Goal: Book appointment/travel/reservation

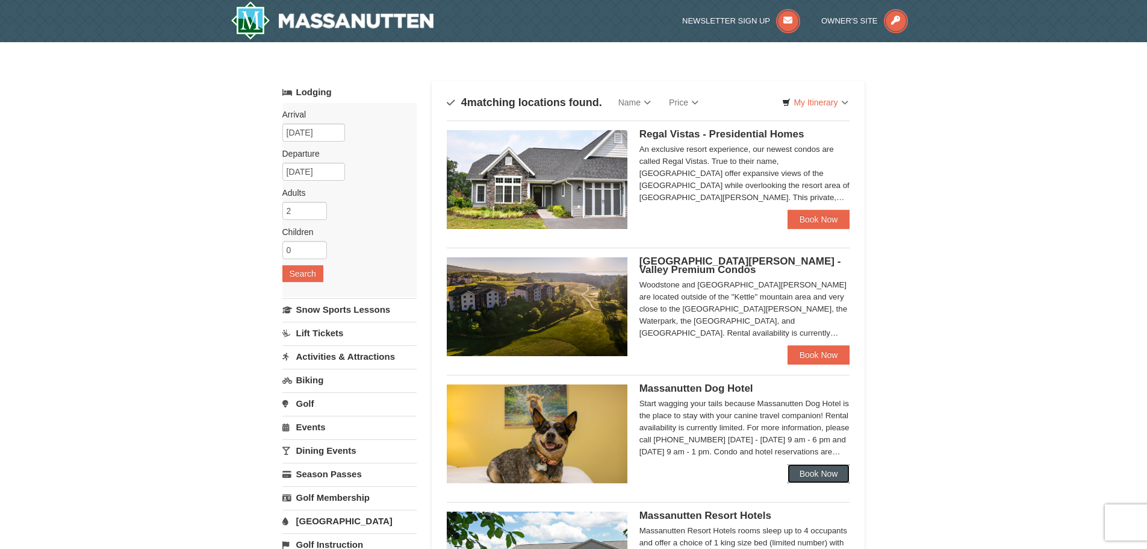
click at [817, 472] on link "Book Now" at bounding box center [819, 473] width 63 height 19
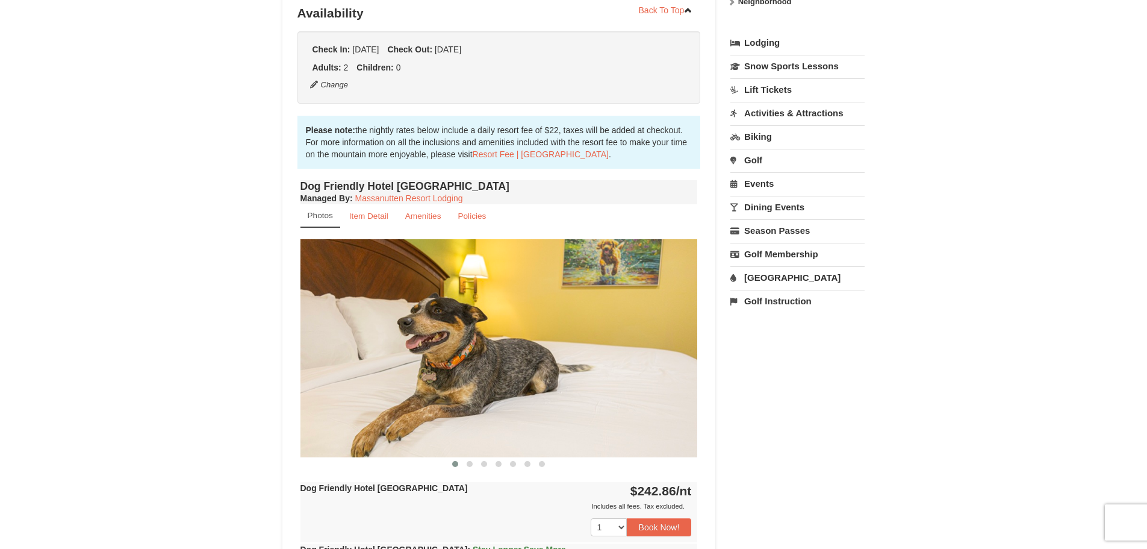
scroll to position [301, 0]
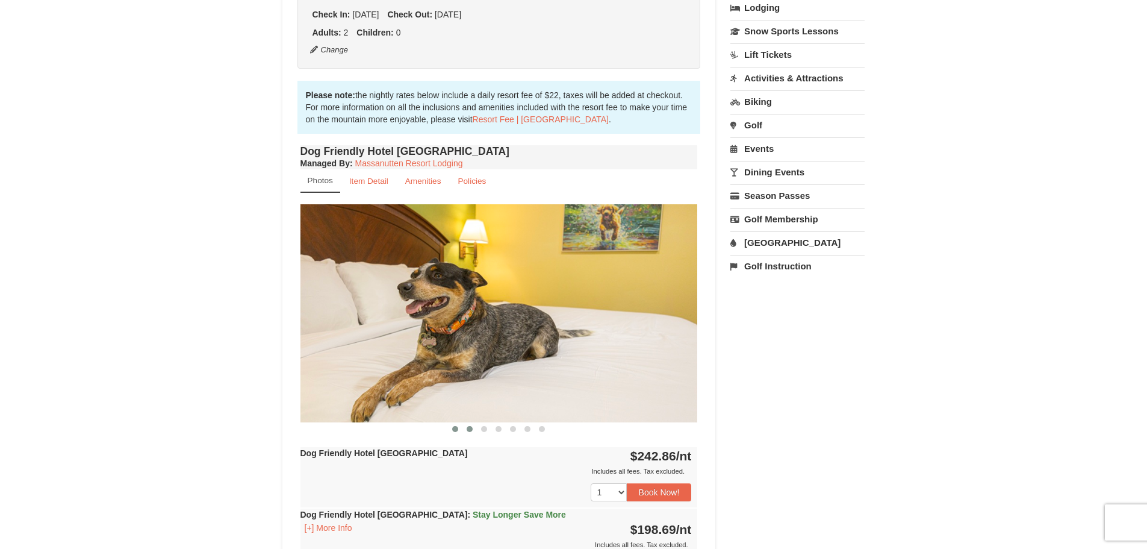
click at [469, 430] on span at bounding box center [470, 429] width 6 height 6
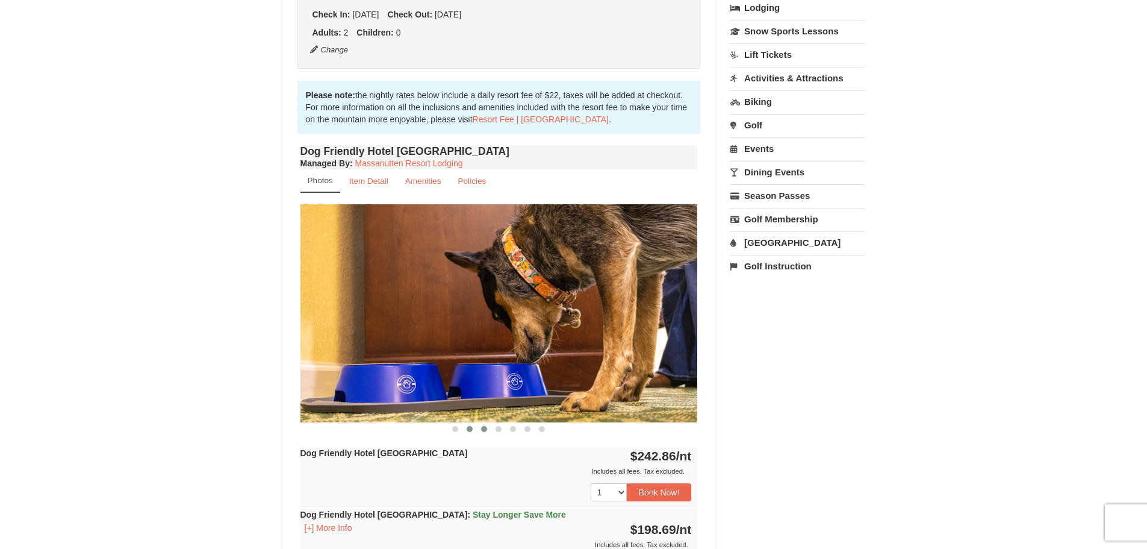
click at [484, 428] on span at bounding box center [484, 429] width 6 height 6
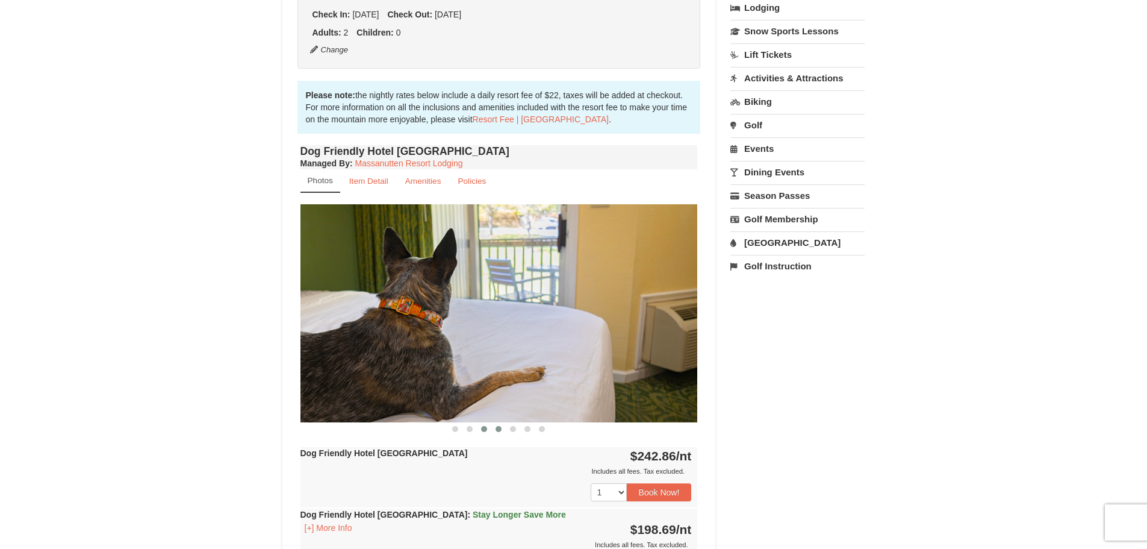
click at [497, 428] on span at bounding box center [499, 429] width 6 height 6
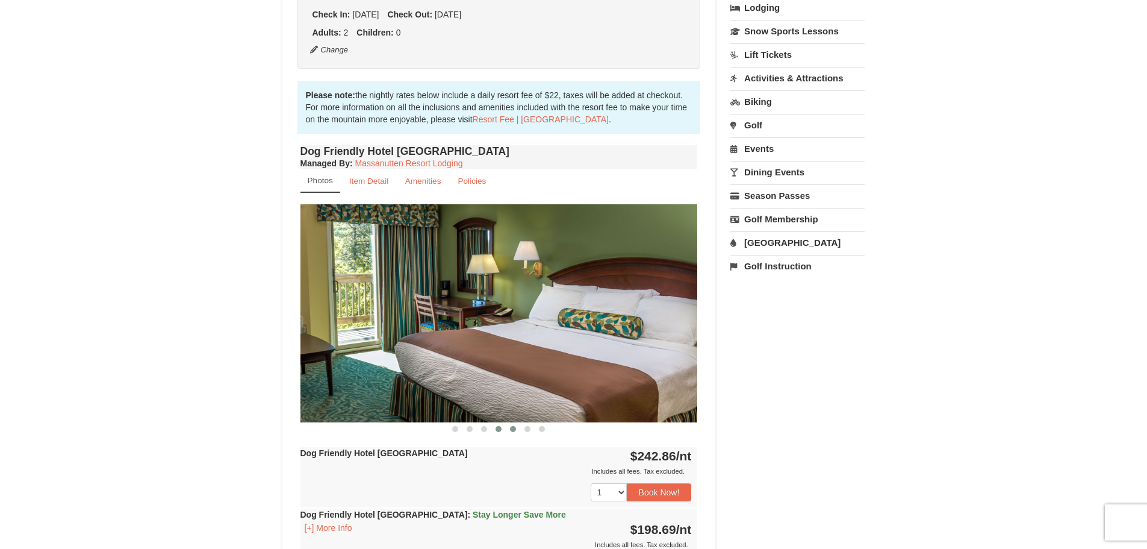
click at [511, 429] on span at bounding box center [513, 429] width 6 height 6
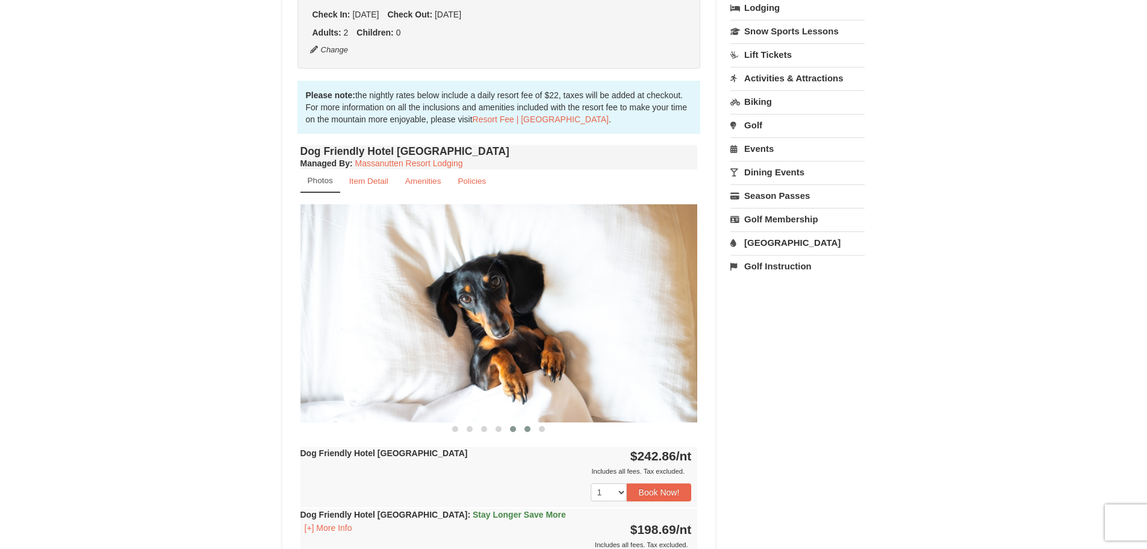
click at [526, 431] on span at bounding box center [528, 429] width 6 height 6
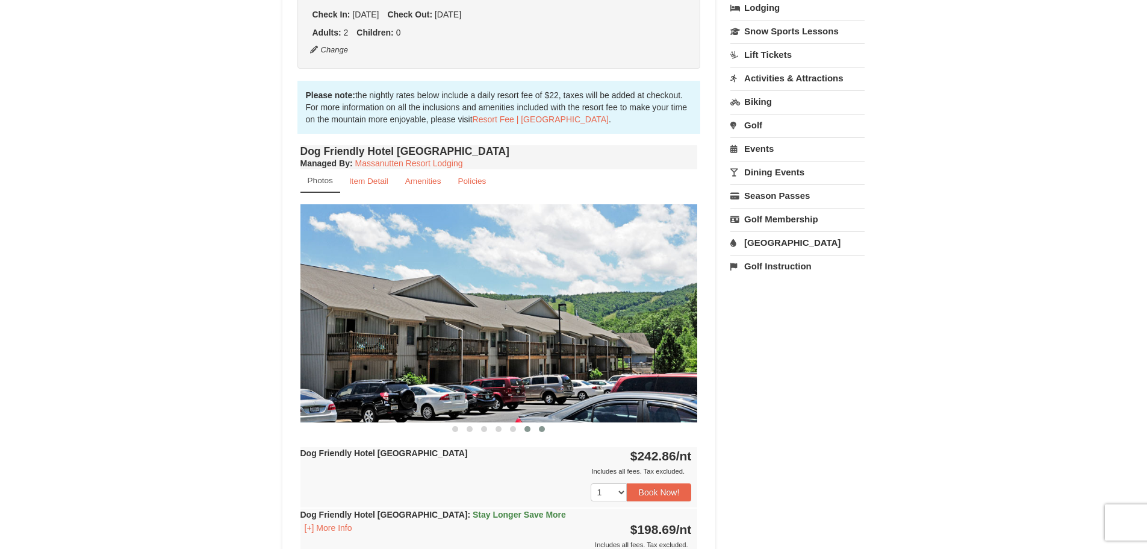
click at [542, 428] on span at bounding box center [542, 429] width 6 height 6
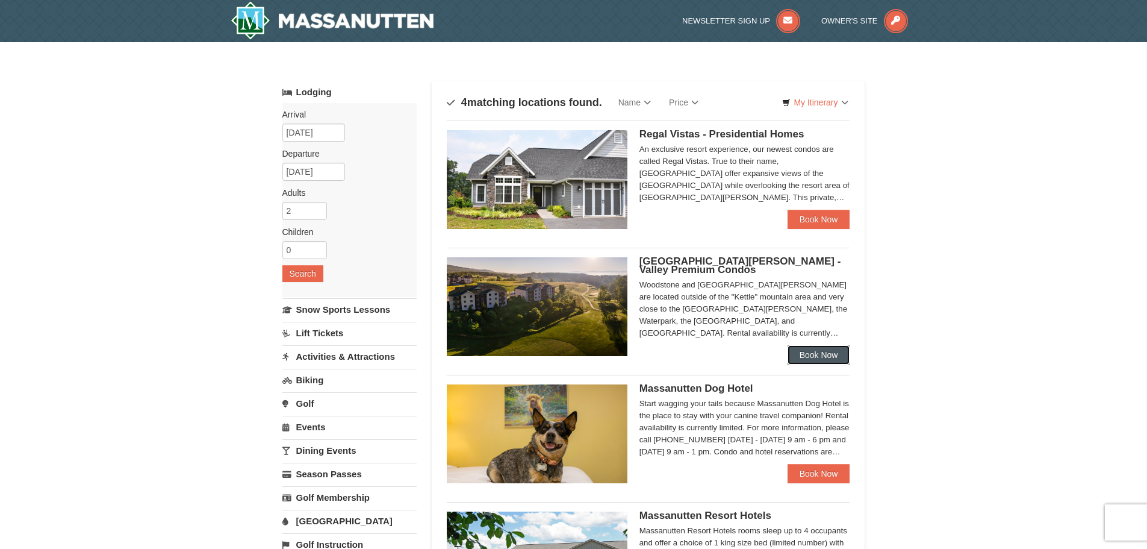
click at [815, 352] on link "Book Now" at bounding box center [819, 354] width 63 height 19
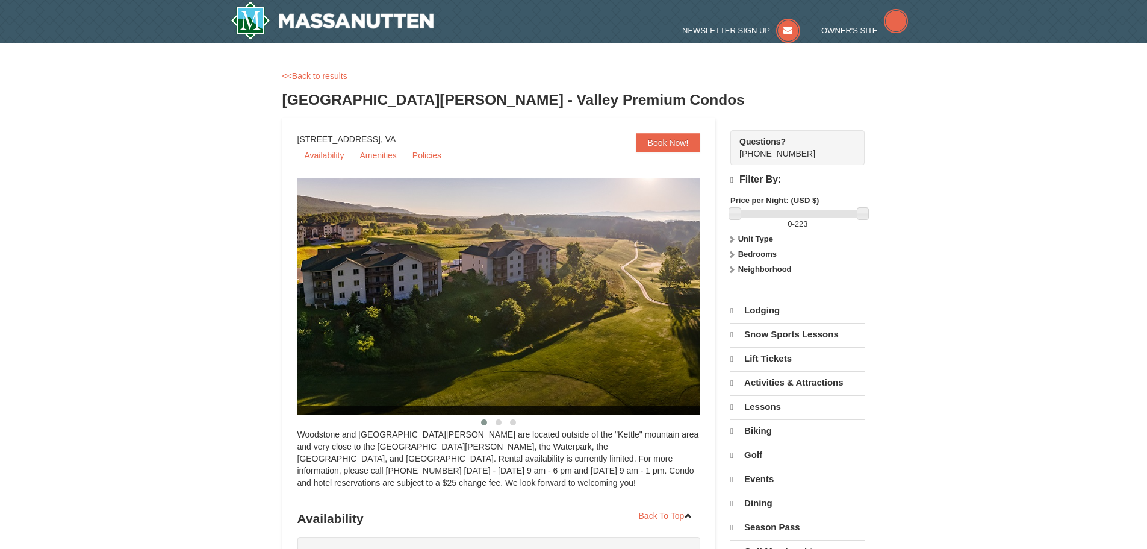
select select "10"
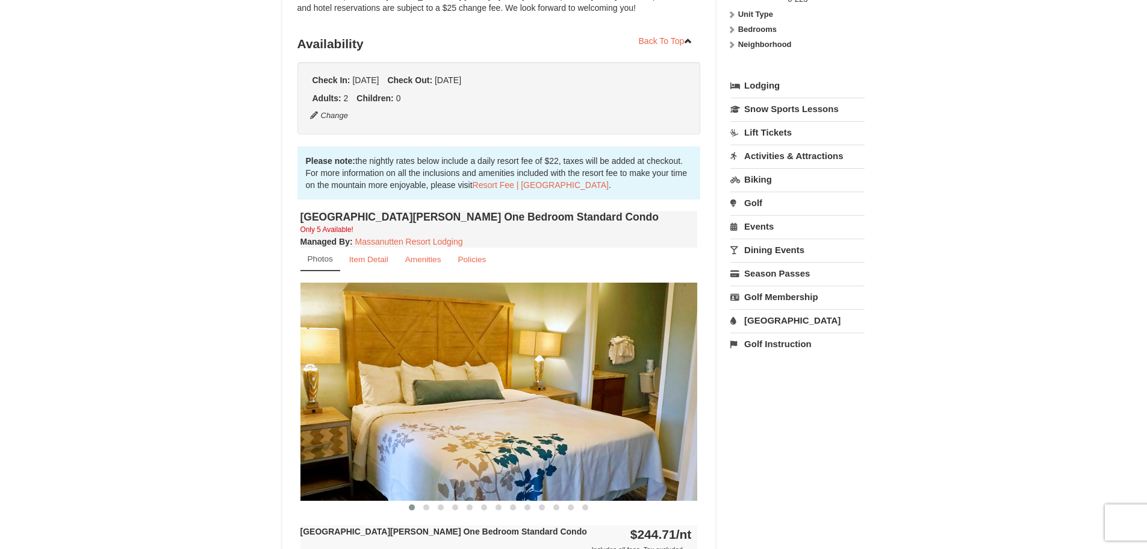
scroll to position [241, 0]
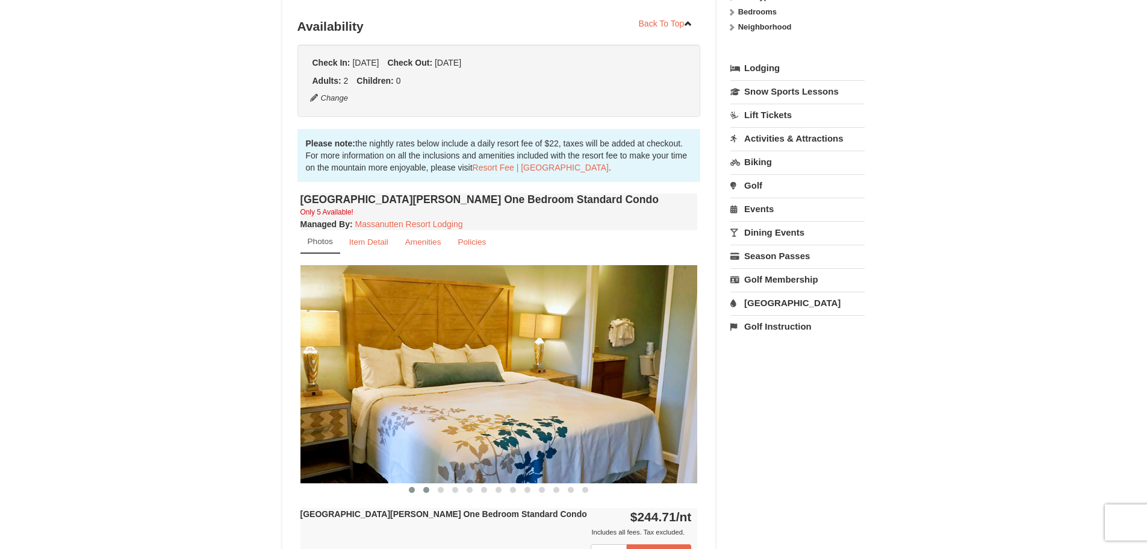
click at [428, 488] on span at bounding box center [426, 490] width 6 height 6
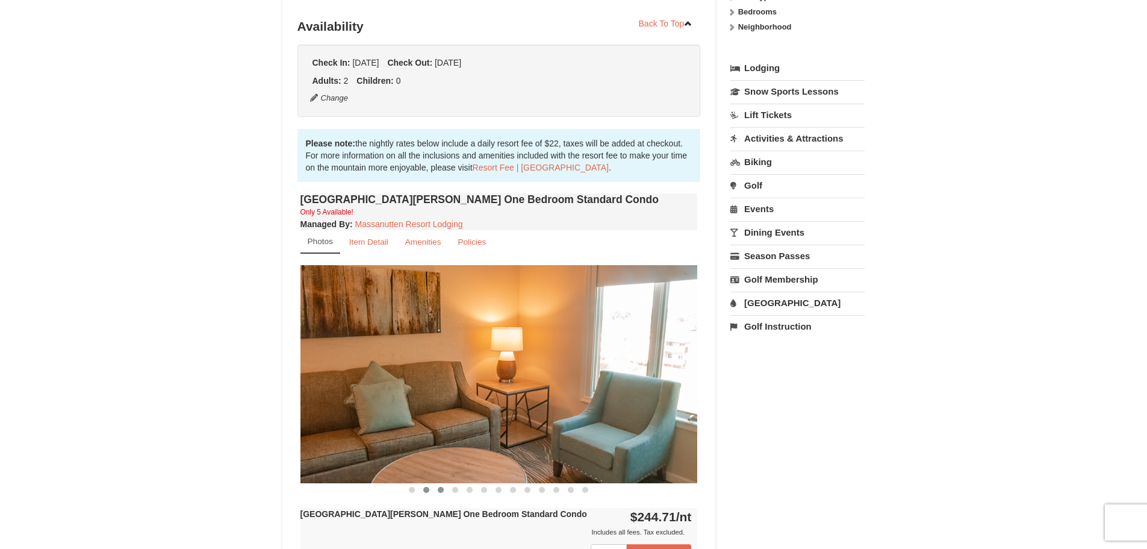
click at [438, 488] on span at bounding box center [441, 490] width 6 height 6
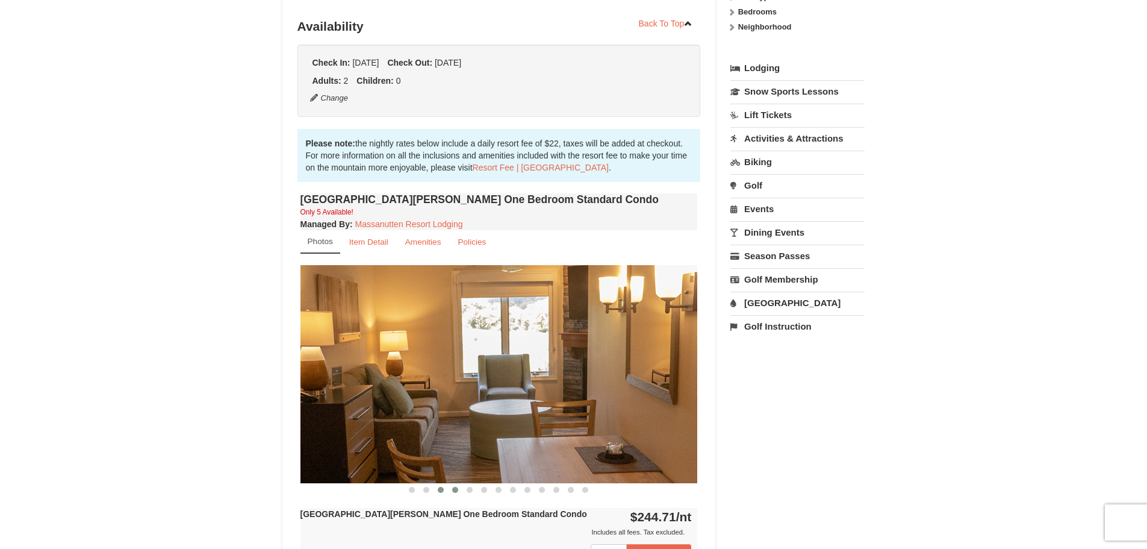
click at [454, 491] on span at bounding box center [455, 490] width 6 height 6
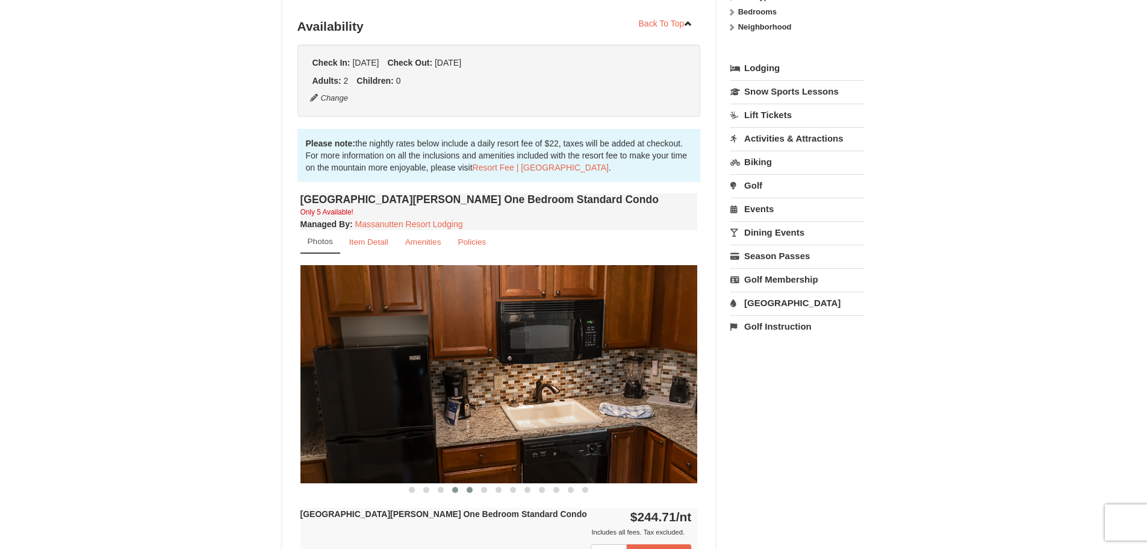
click at [470, 491] on span at bounding box center [470, 490] width 6 height 6
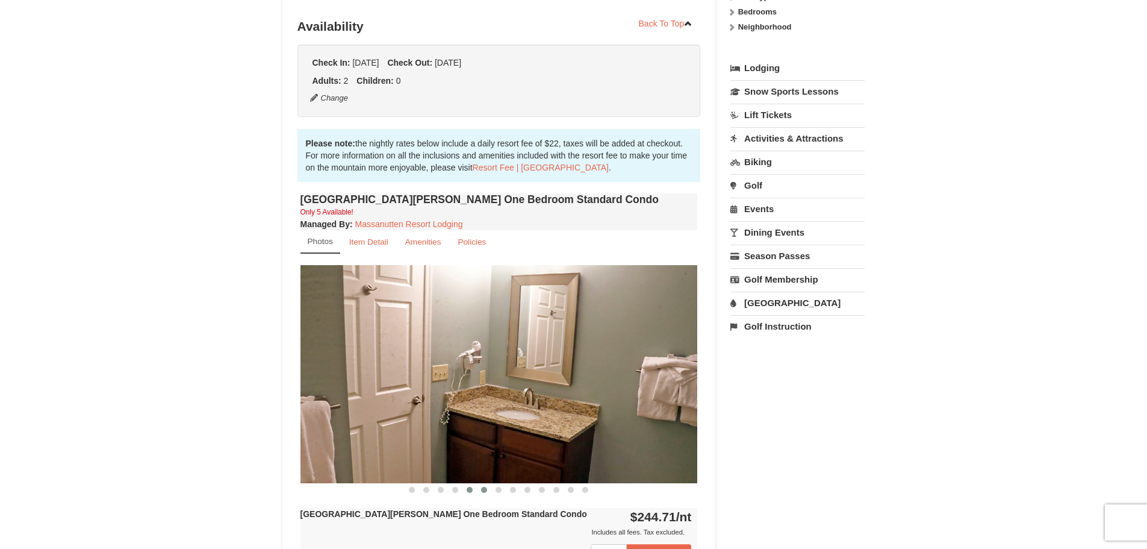
click at [481, 490] on span at bounding box center [484, 490] width 6 height 6
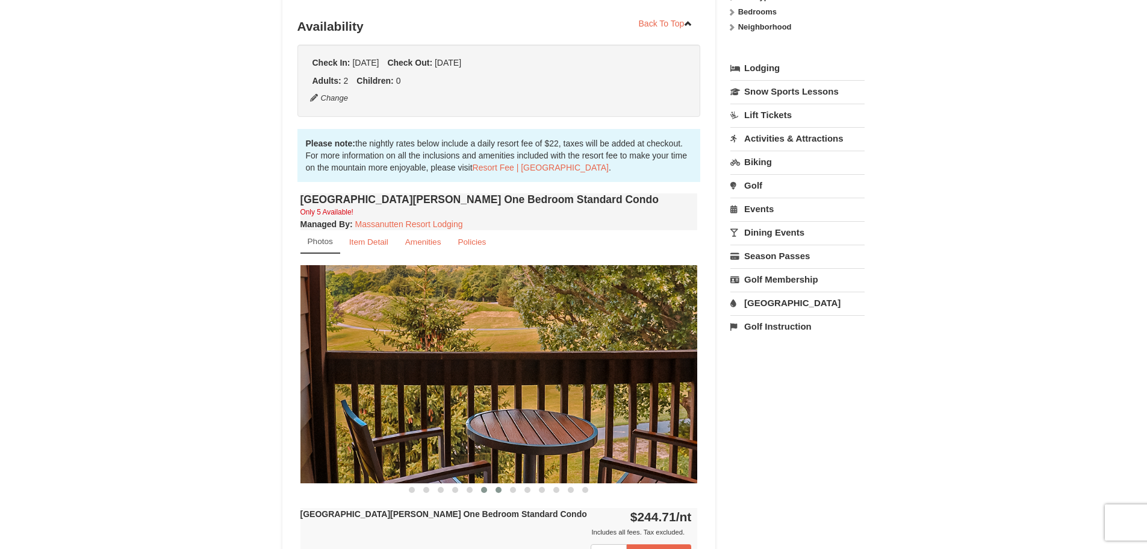
click at [504, 493] on button at bounding box center [498, 490] width 14 height 12
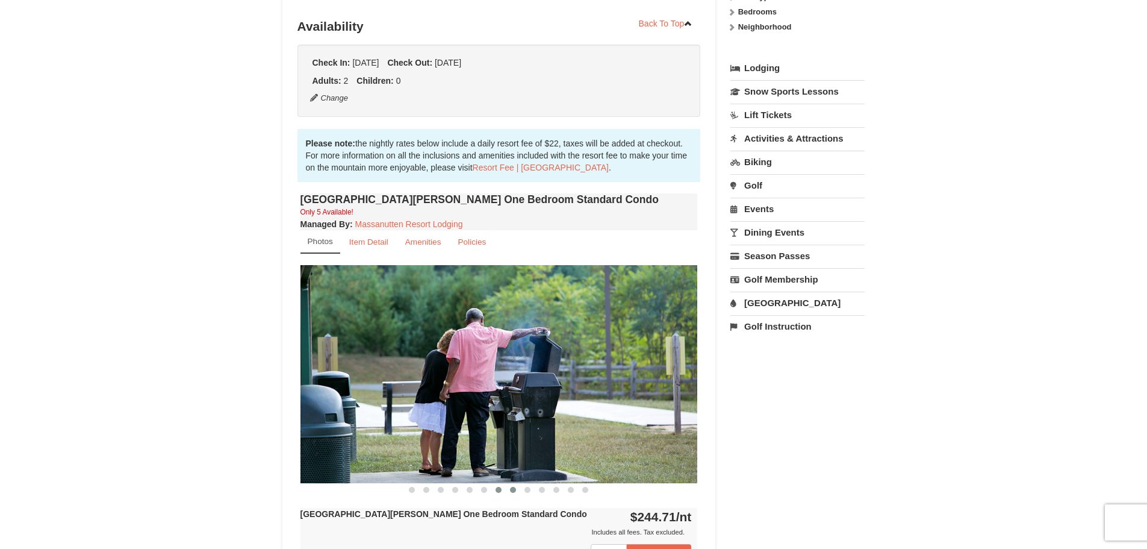
click at [509, 491] on button at bounding box center [513, 490] width 14 height 12
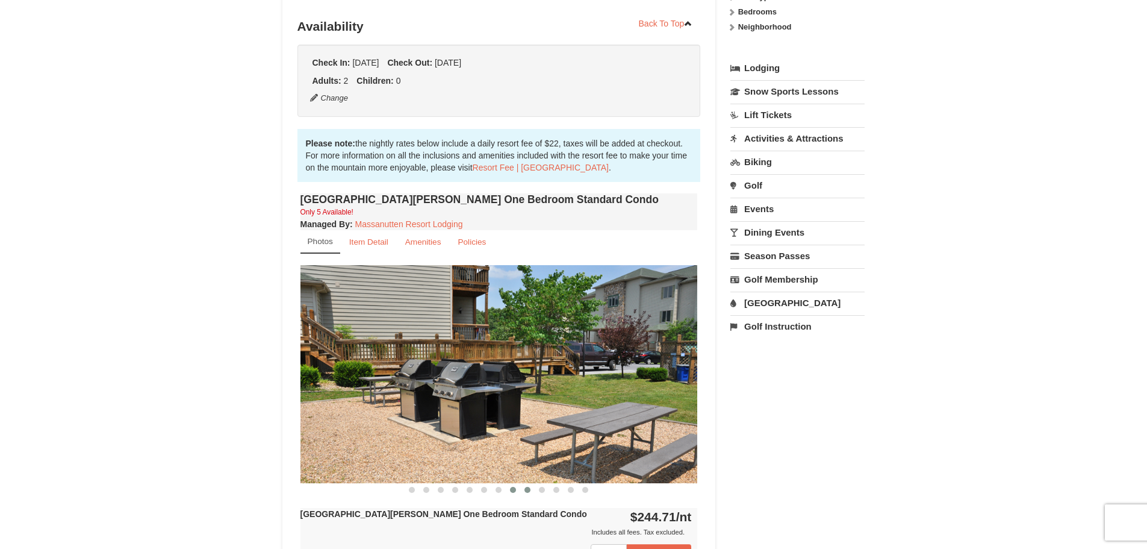
click at [529, 491] on span at bounding box center [528, 490] width 6 height 6
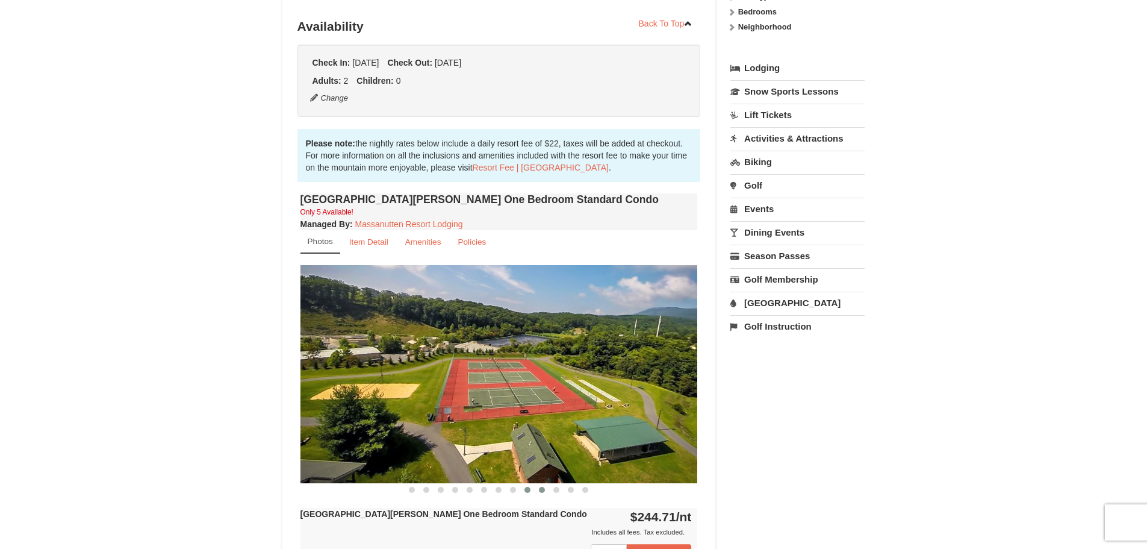
click at [543, 492] on span at bounding box center [542, 490] width 6 height 6
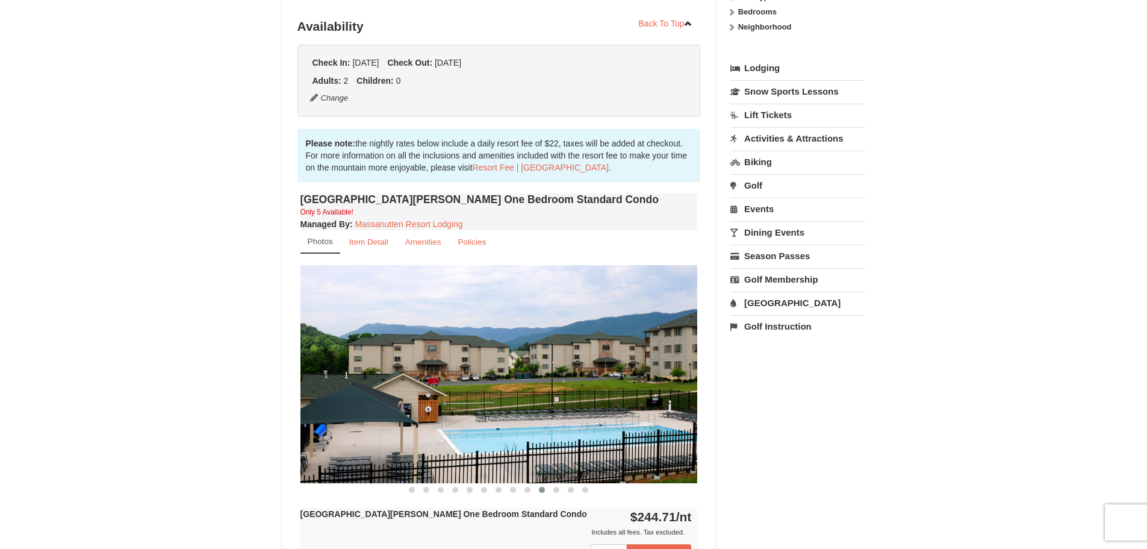
click at [543, 492] on span at bounding box center [542, 490] width 6 height 6
click at [543, 488] on span at bounding box center [542, 490] width 6 height 6
click at [552, 488] on button at bounding box center [556, 490] width 14 height 12
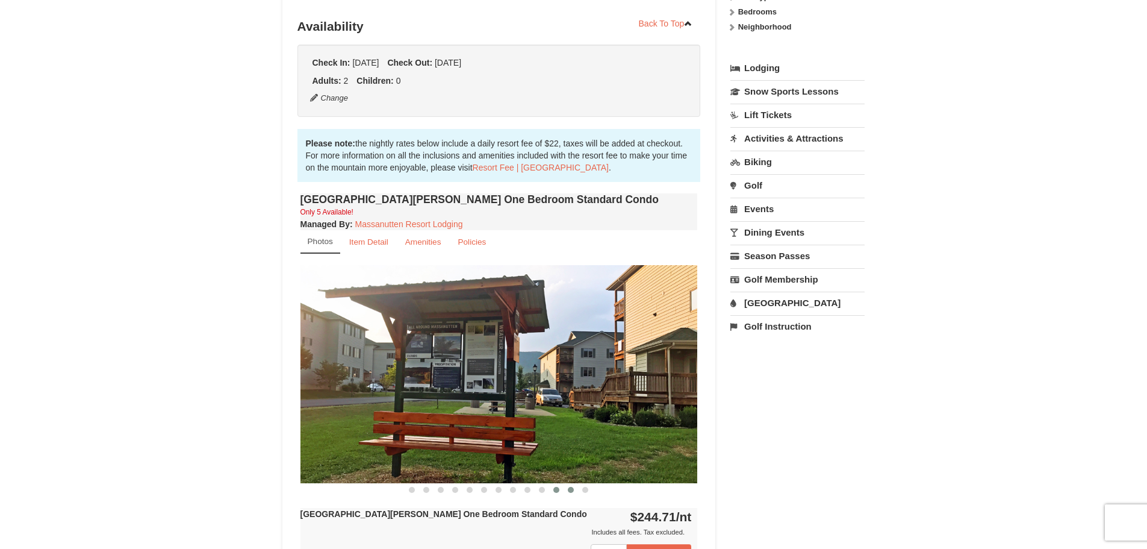
click at [570, 490] on span at bounding box center [571, 490] width 6 height 6
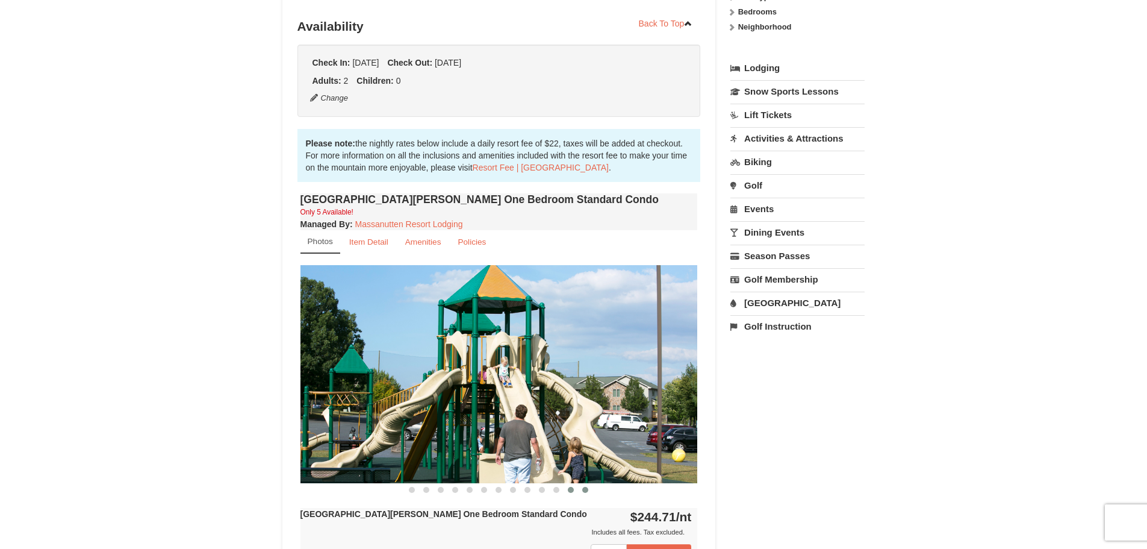
click at [585, 490] on span at bounding box center [585, 490] width 6 height 6
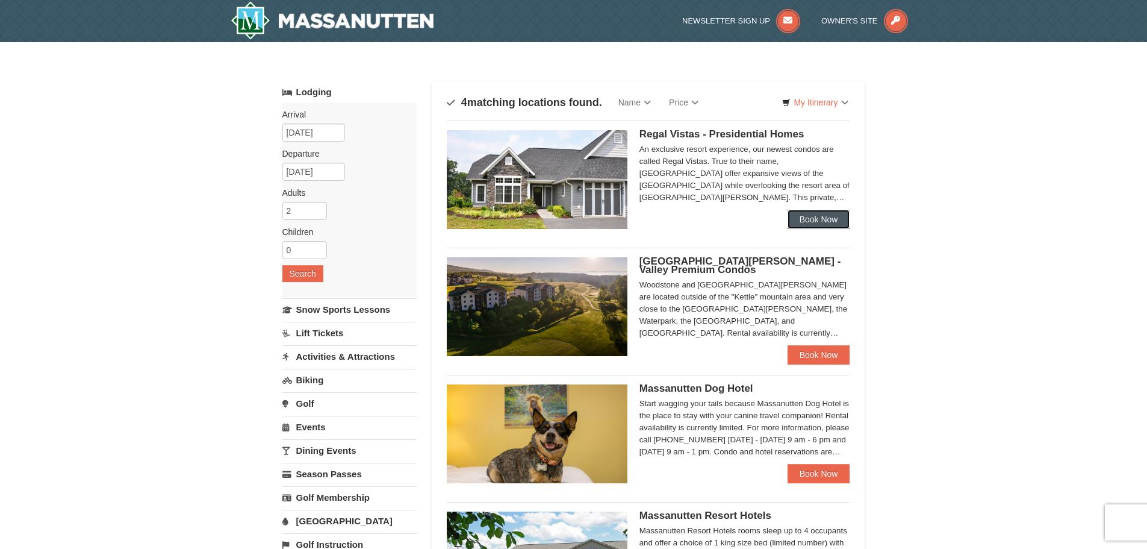
click at [818, 218] on link "Book Now" at bounding box center [819, 219] width 63 height 19
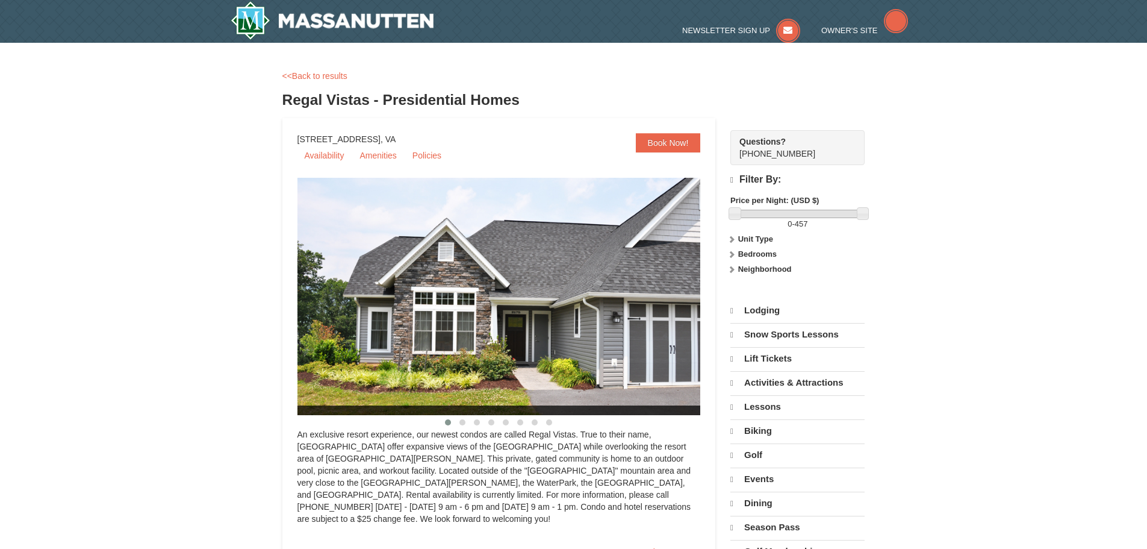
select select "10"
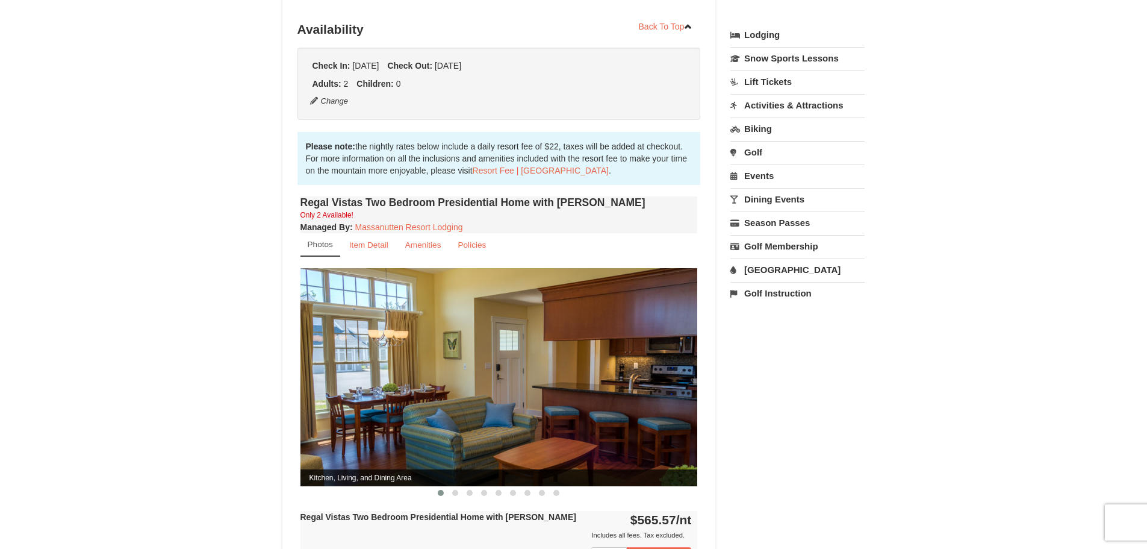
scroll to position [361, 0]
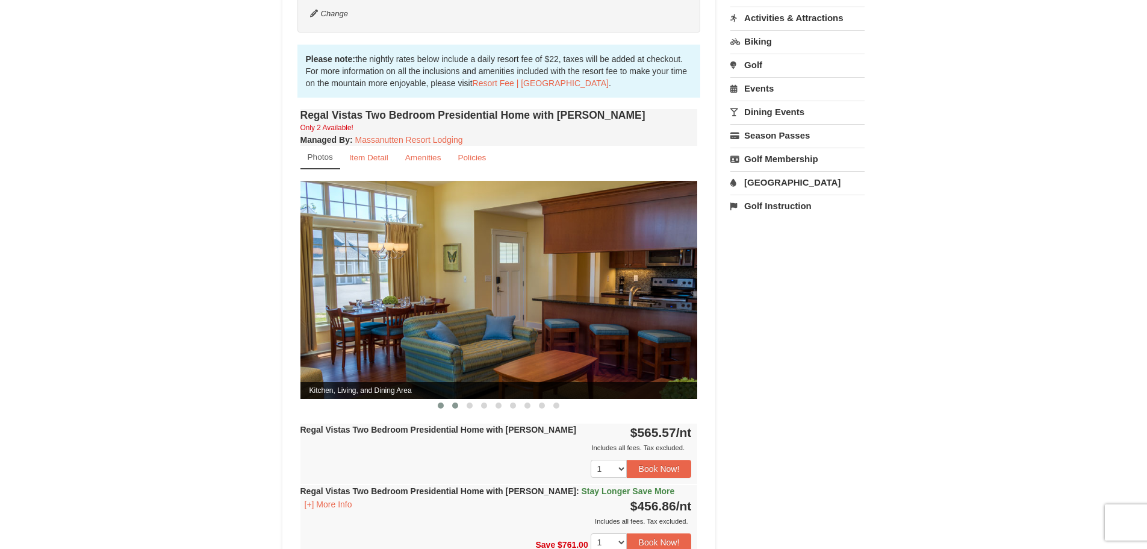
click at [454, 402] on span at bounding box center [455, 405] width 6 height 6
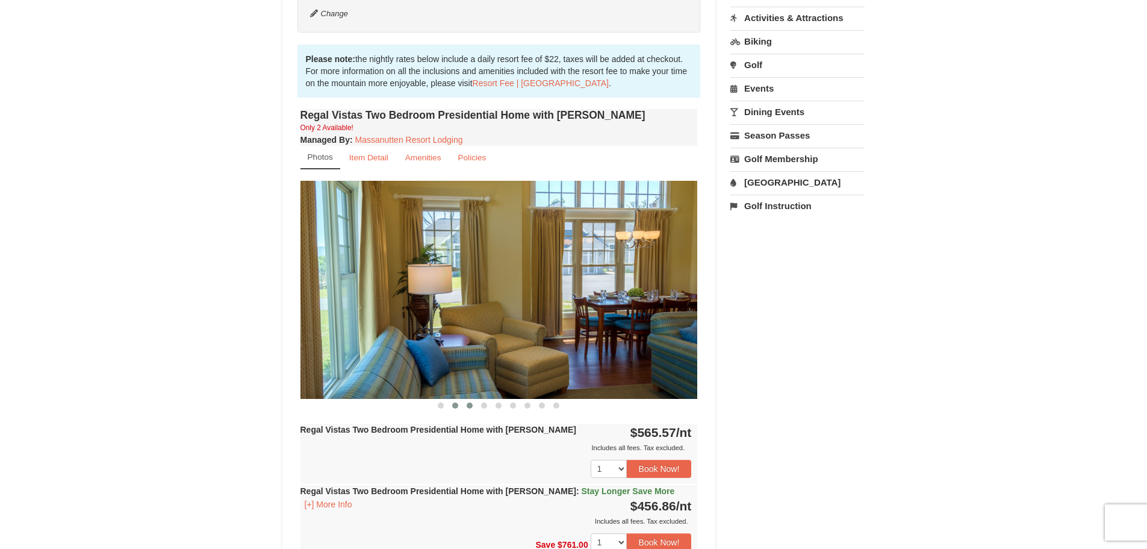
click at [470, 402] on span at bounding box center [470, 405] width 6 height 6
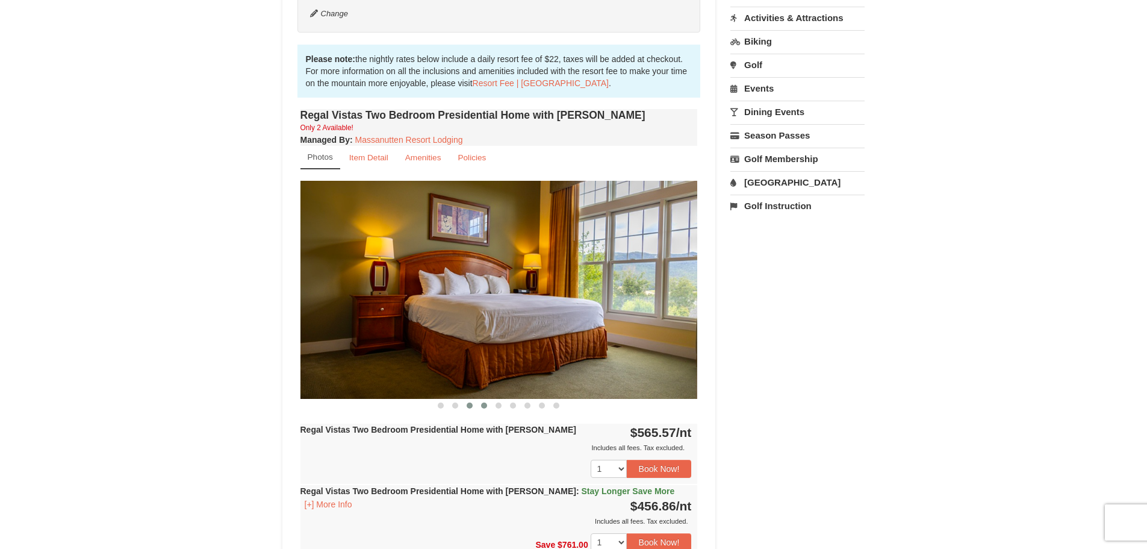
click at [482, 402] on span at bounding box center [484, 405] width 6 height 6
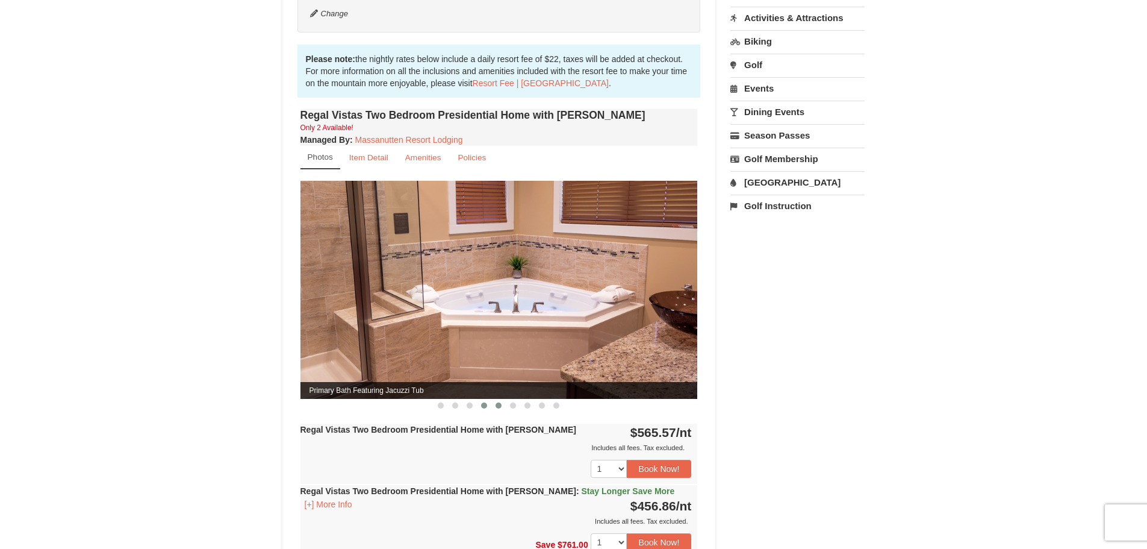
click at [498, 402] on span at bounding box center [499, 405] width 6 height 6
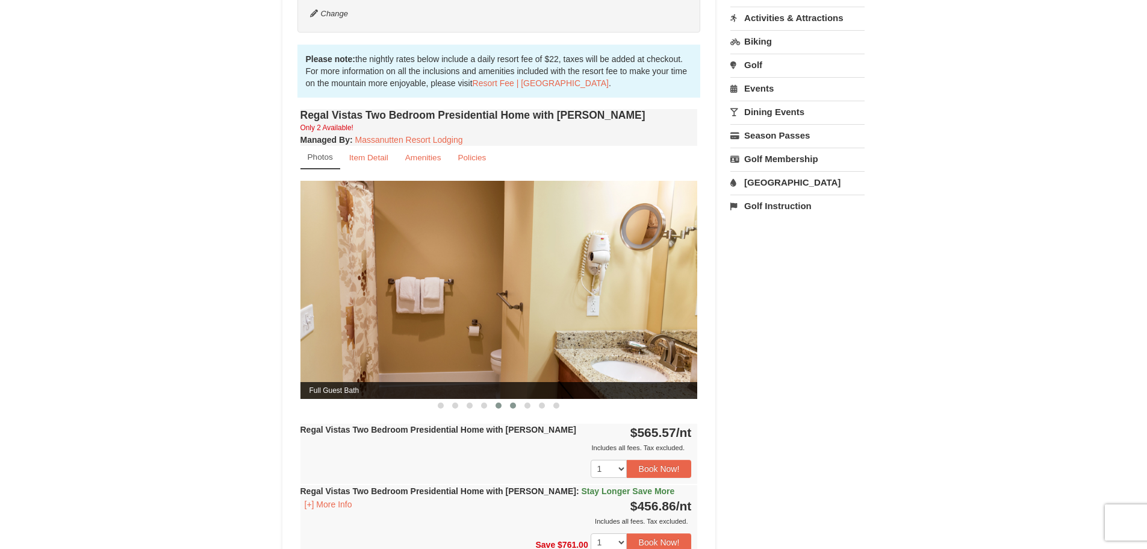
click at [513, 402] on span at bounding box center [513, 405] width 6 height 6
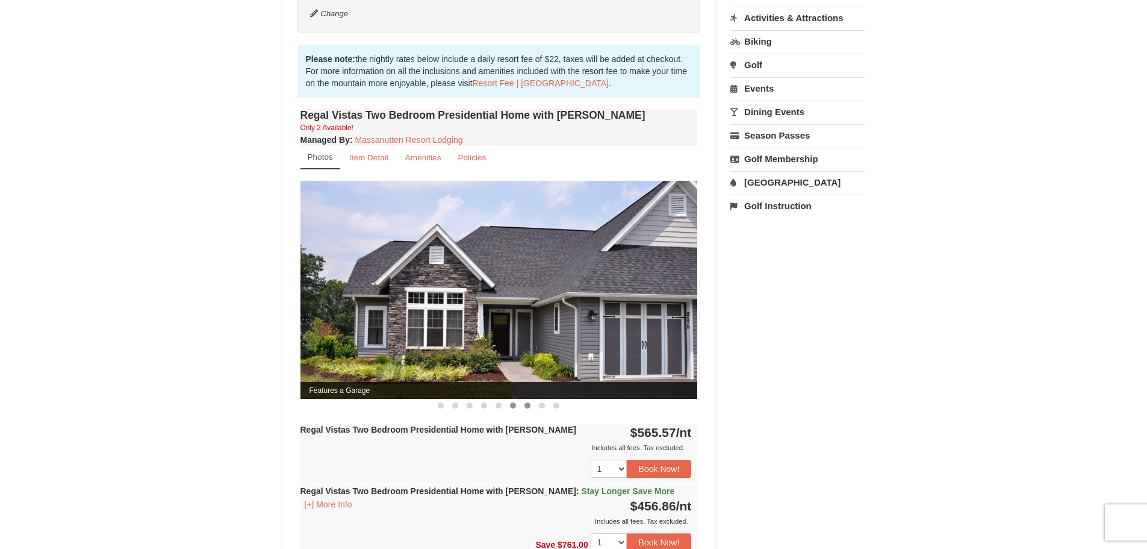
click at [533, 399] on button at bounding box center [527, 405] width 14 height 12
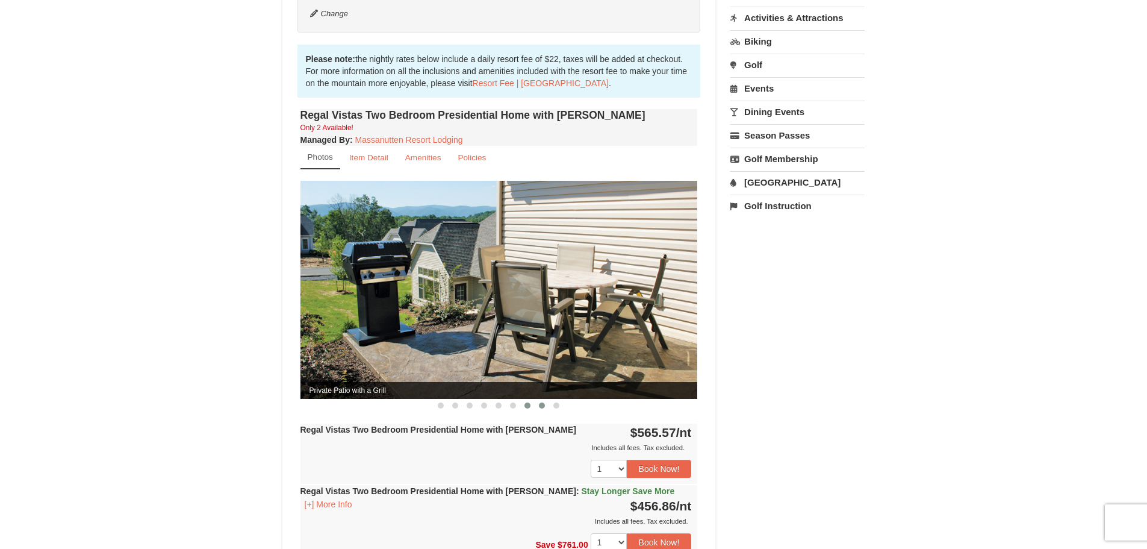
click at [541, 402] on span at bounding box center [542, 405] width 6 height 6
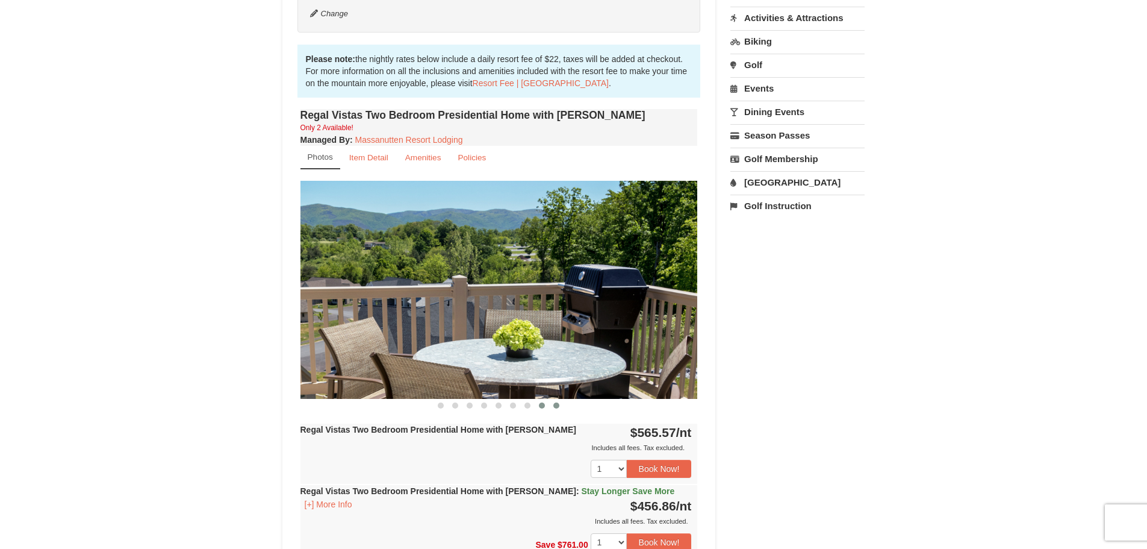
click at [559, 402] on span at bounding box center [557, 405] width 6 height 6
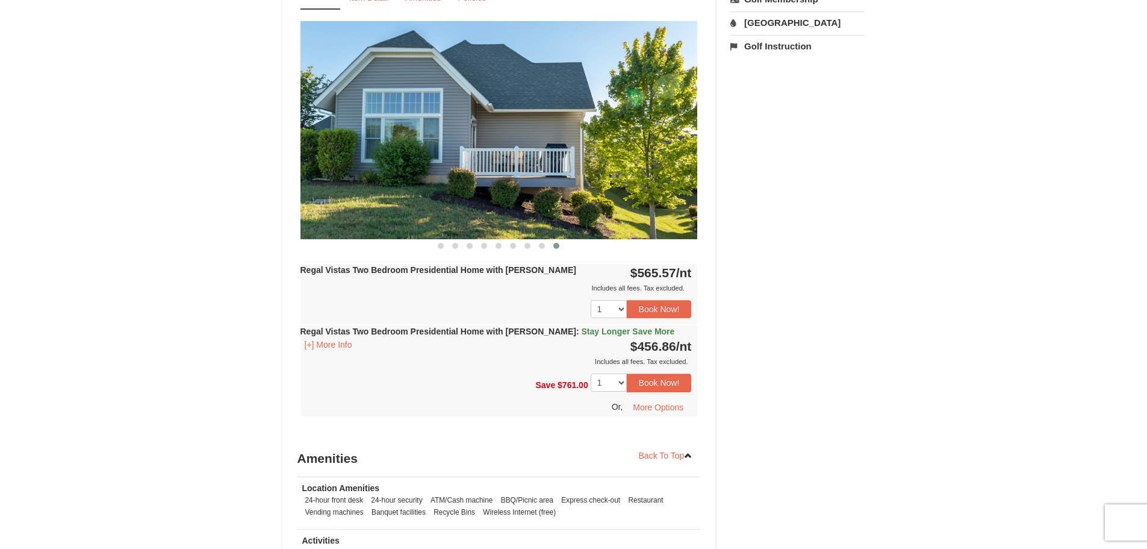
scroll to position [542, 0]
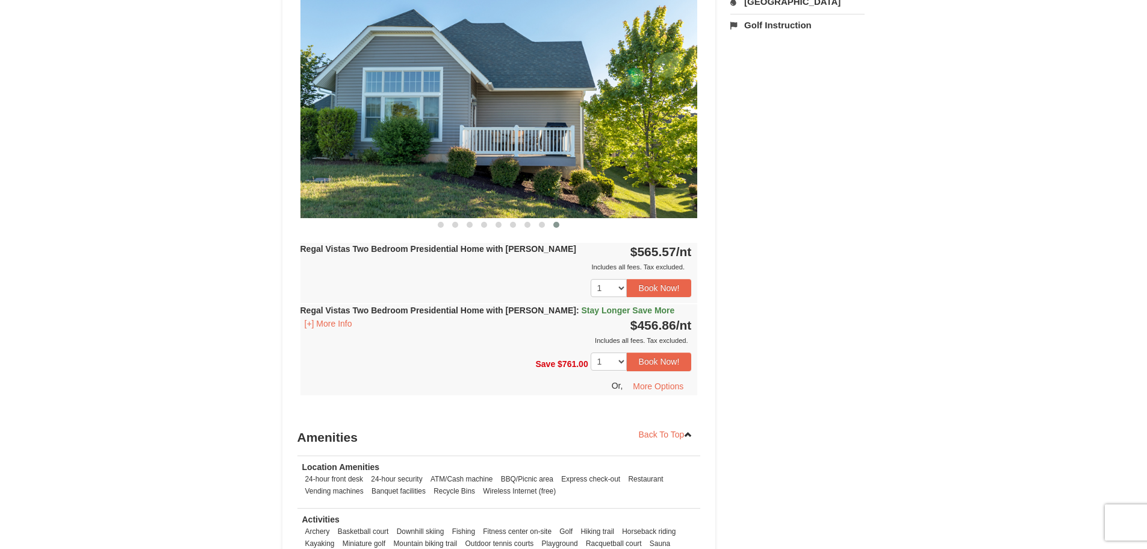
click at [599, 305] on span "Stay Longer Save More" at bounding box center [628, 310] width 93 height 10
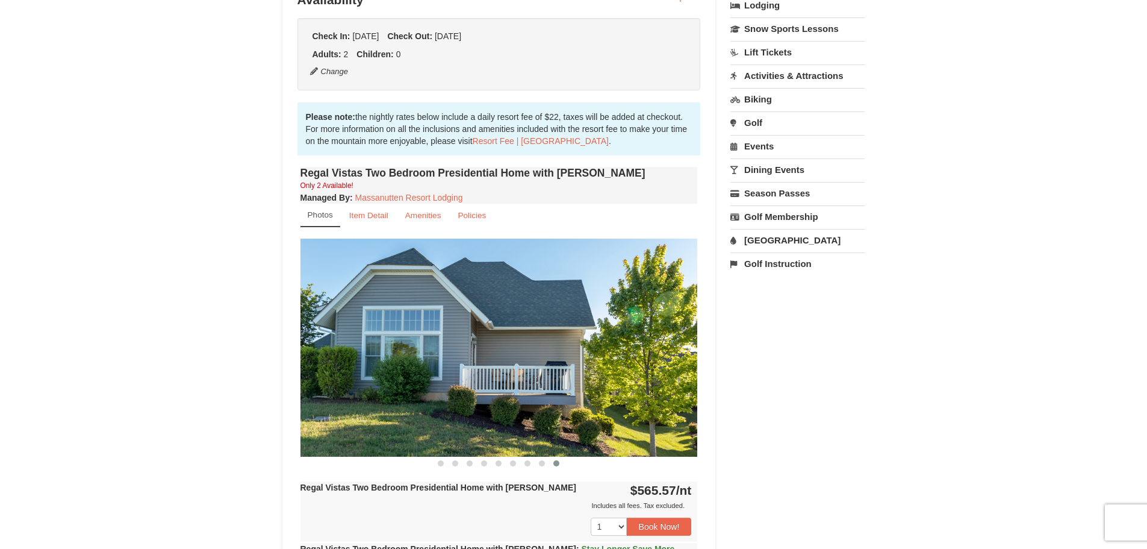
scroll to position [0, 0]
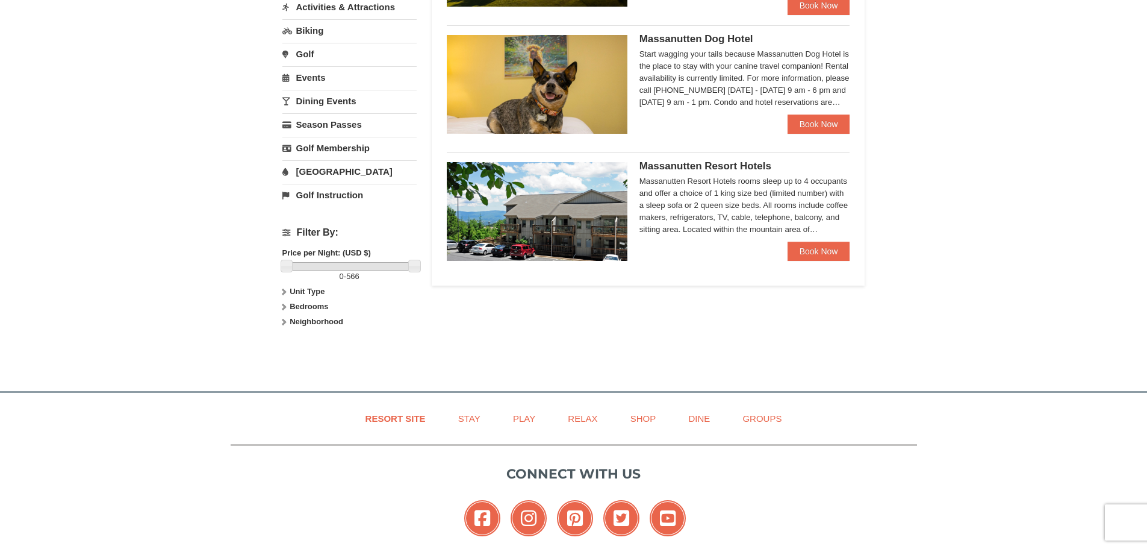
scroll to position [481, 0]
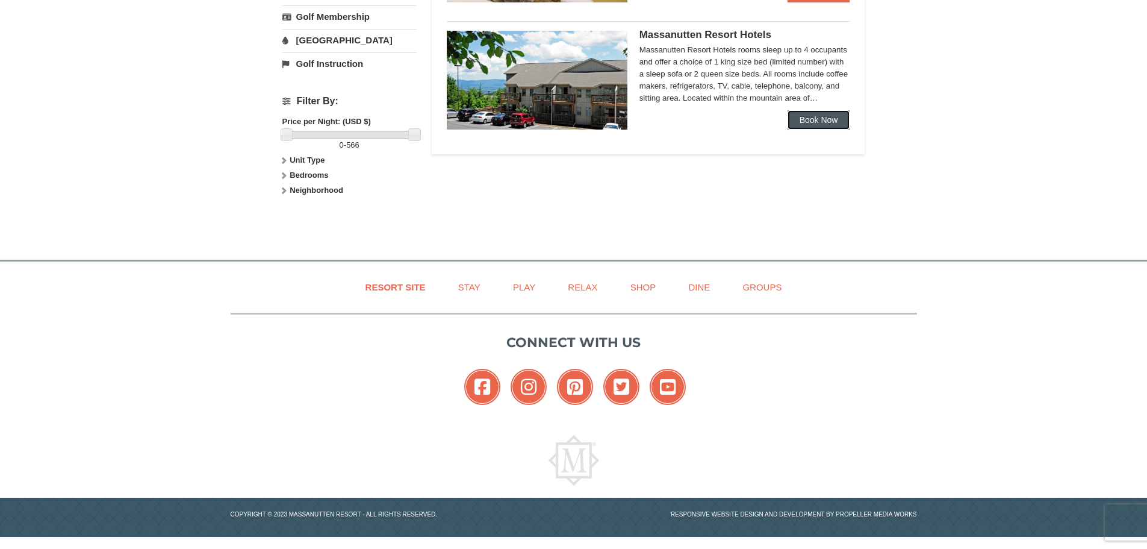
click at [821, 115] on link "Book Now" at bounding box center [819, 119] width 63 height 19
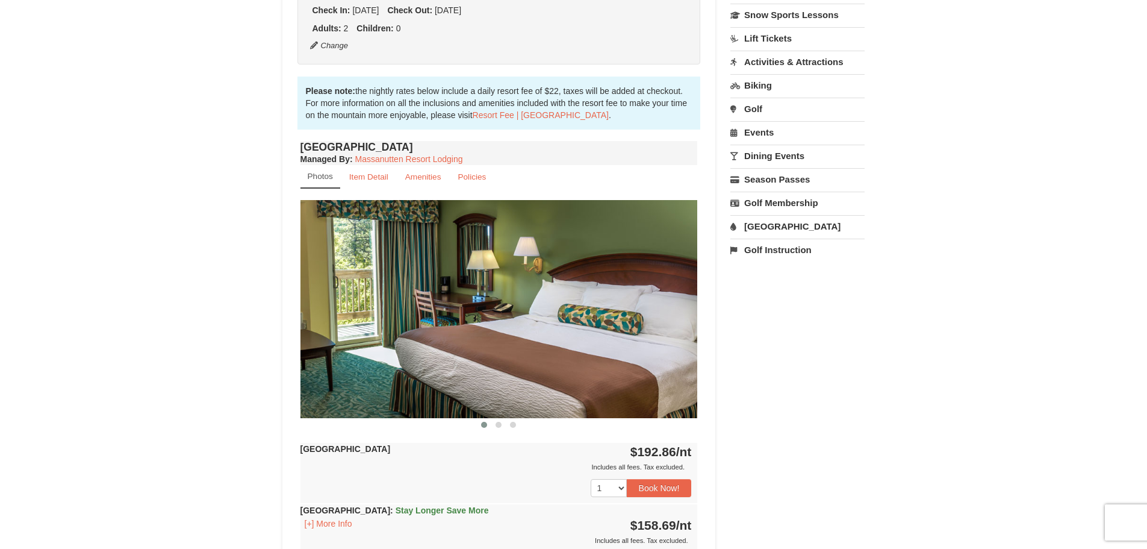
scroll to position [422, 0]
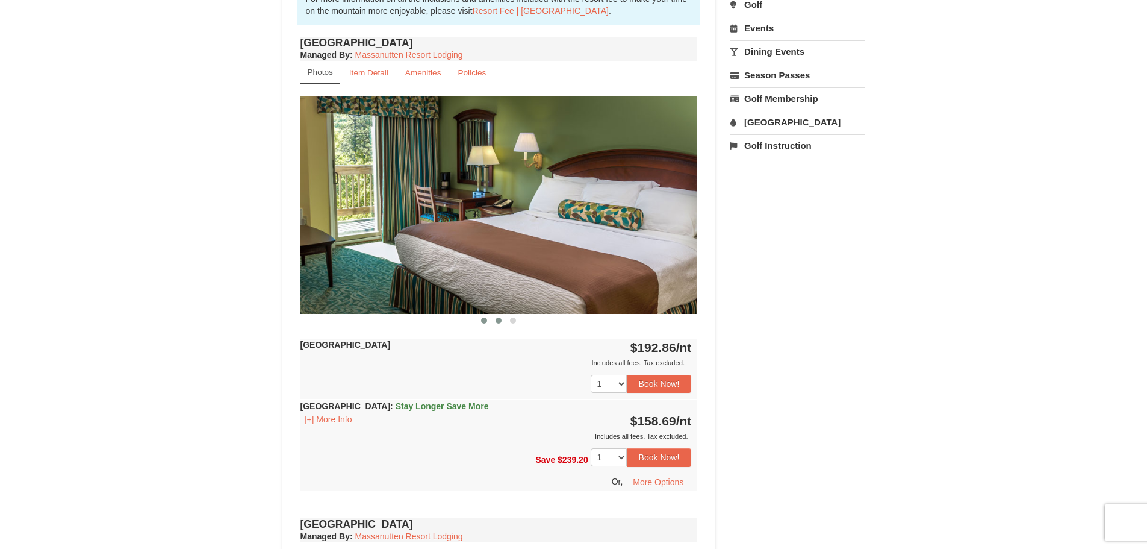
click at [499, 319] on span at bounding box center [499, 320] width 6 height 6
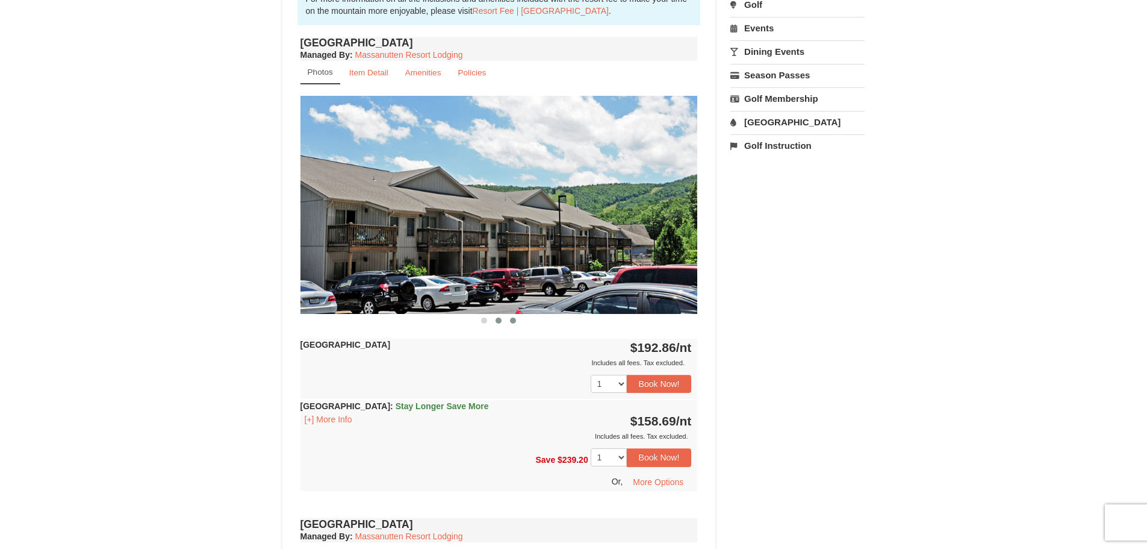
click at [513, 318] on span at bounding box center [513, 320] width 6 height 6
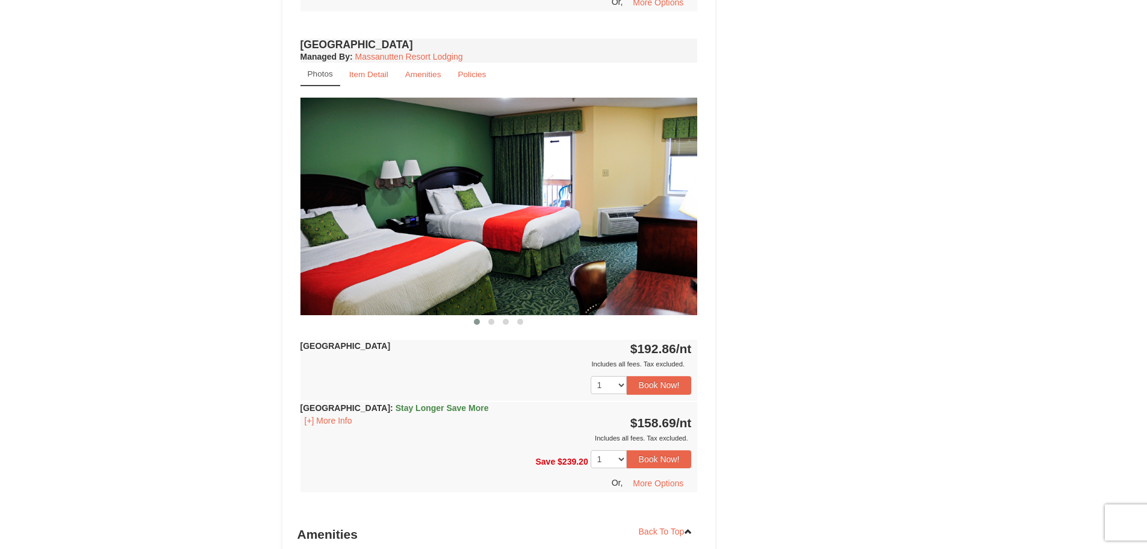
scroll to position [903, 0]
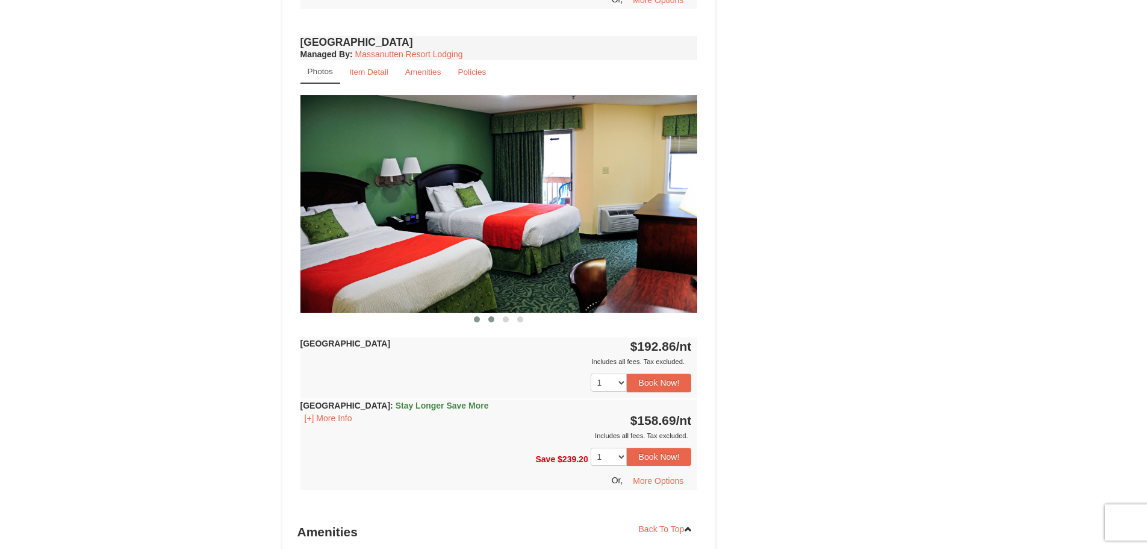
click at [493, 320] on span at bounding box center [491, 319] width 6 height 6
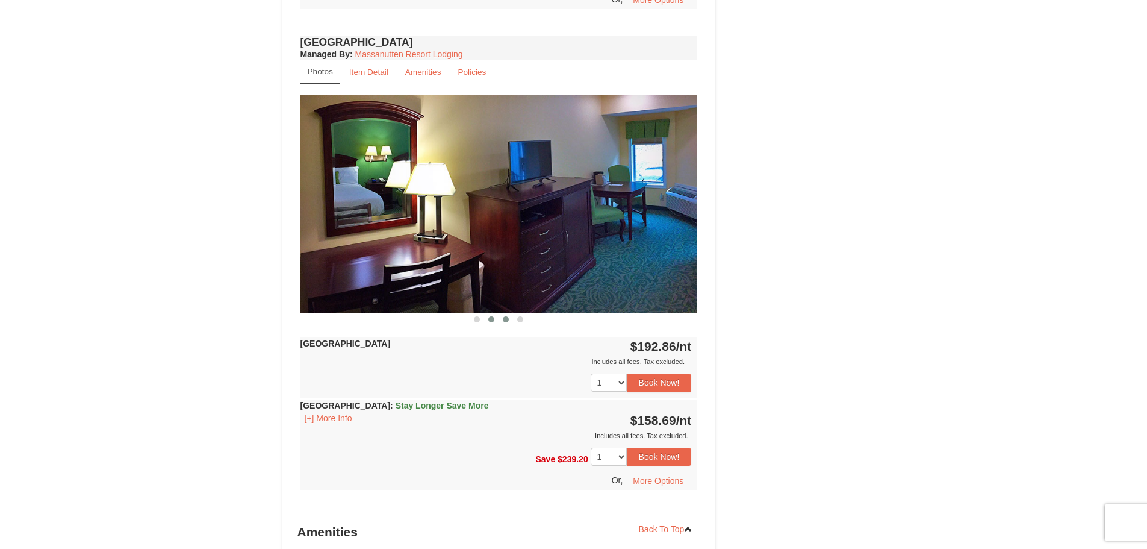
click at [510, 322] on button at bounding box center [506, 319] width 14 height 12
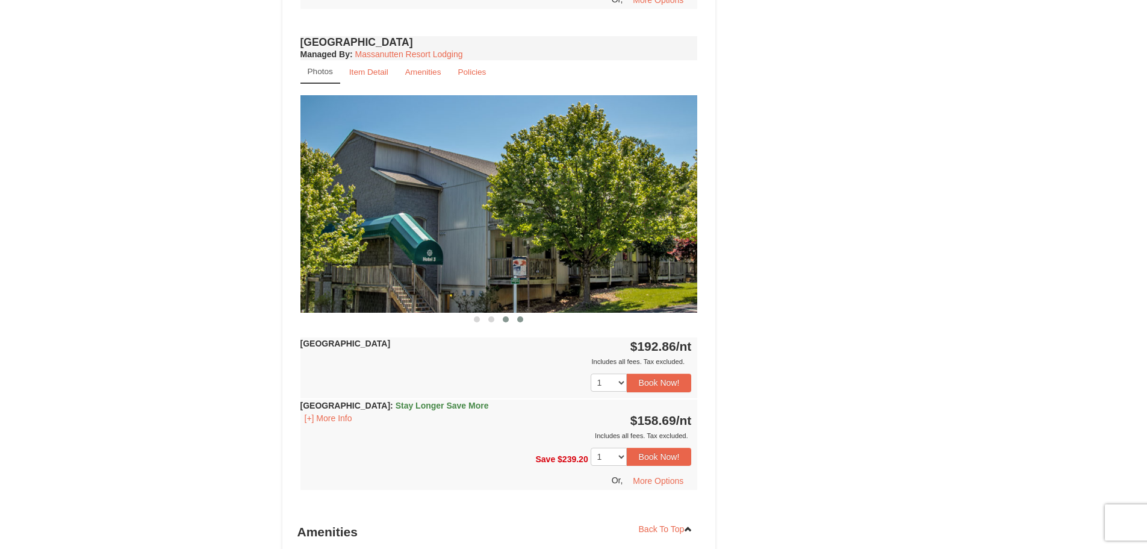
click at [519, 320] on span at bounding box center [520, 319] width 6 height 6
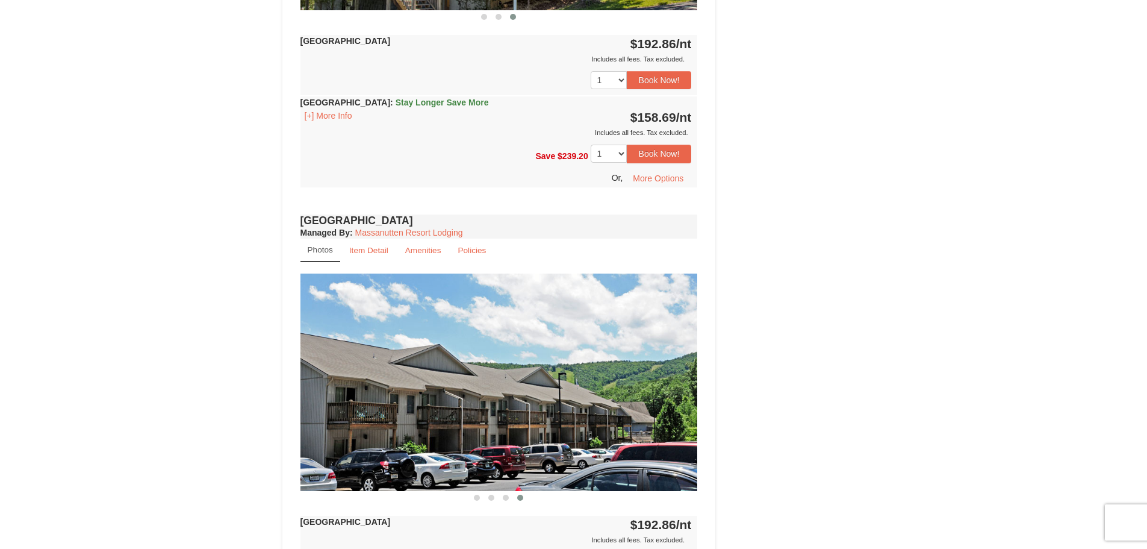
scroll to position [723, 0]
